Goal: Find specific page/section: Find specific page/section

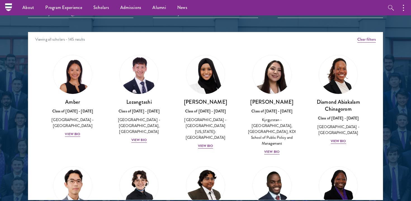
scroll to position [674, 0]
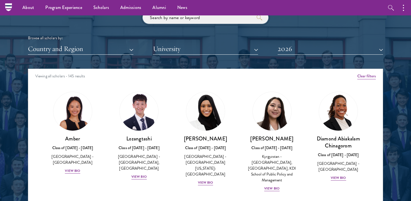
click at [165, 20] on input "search" at bounding box center [206, 17] width 126 height 13
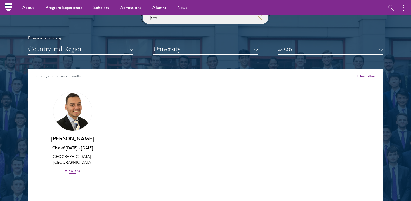
type input "jaco"
click at [70, 173] on div "[PERSON_NAME] Class of [DATE] - [DATE] [GEOGRAPHIC_DATA] - [GEOGRAPHIC_DATA] Vi…" at bounding box center [72, 154] width 55 height 39
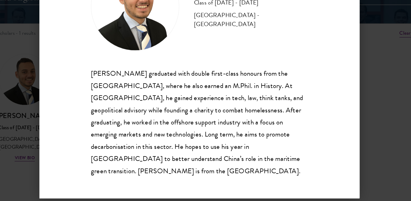
scroll to position [677, 0]
